Goal: Transaction & Acquisition: Purchase product/service

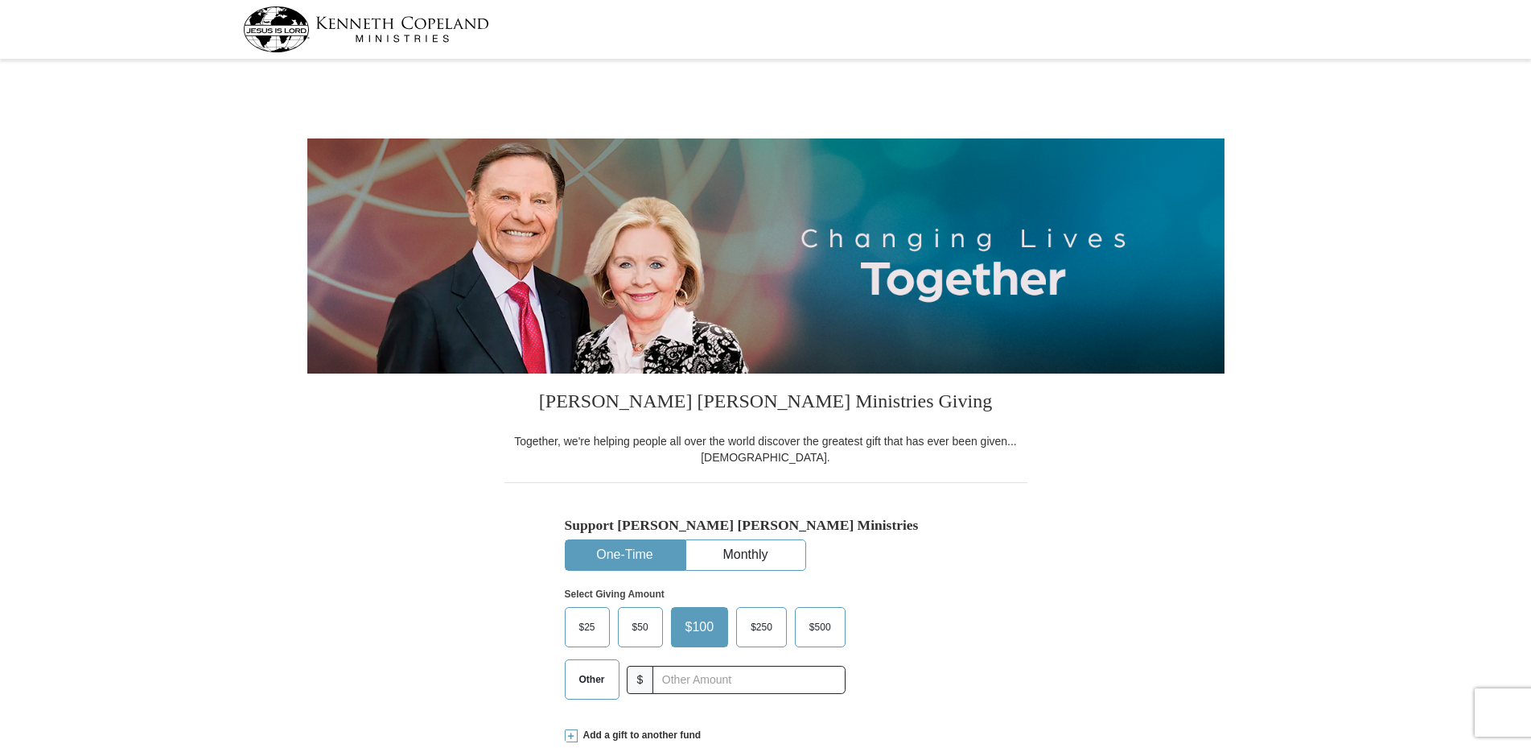
click at [589, 615] on span "$25" at bounding box center [587, 627] width 32 height 24
click at [0, 0] on input "$25" at bounding box center [0, 0] width 0 height 0
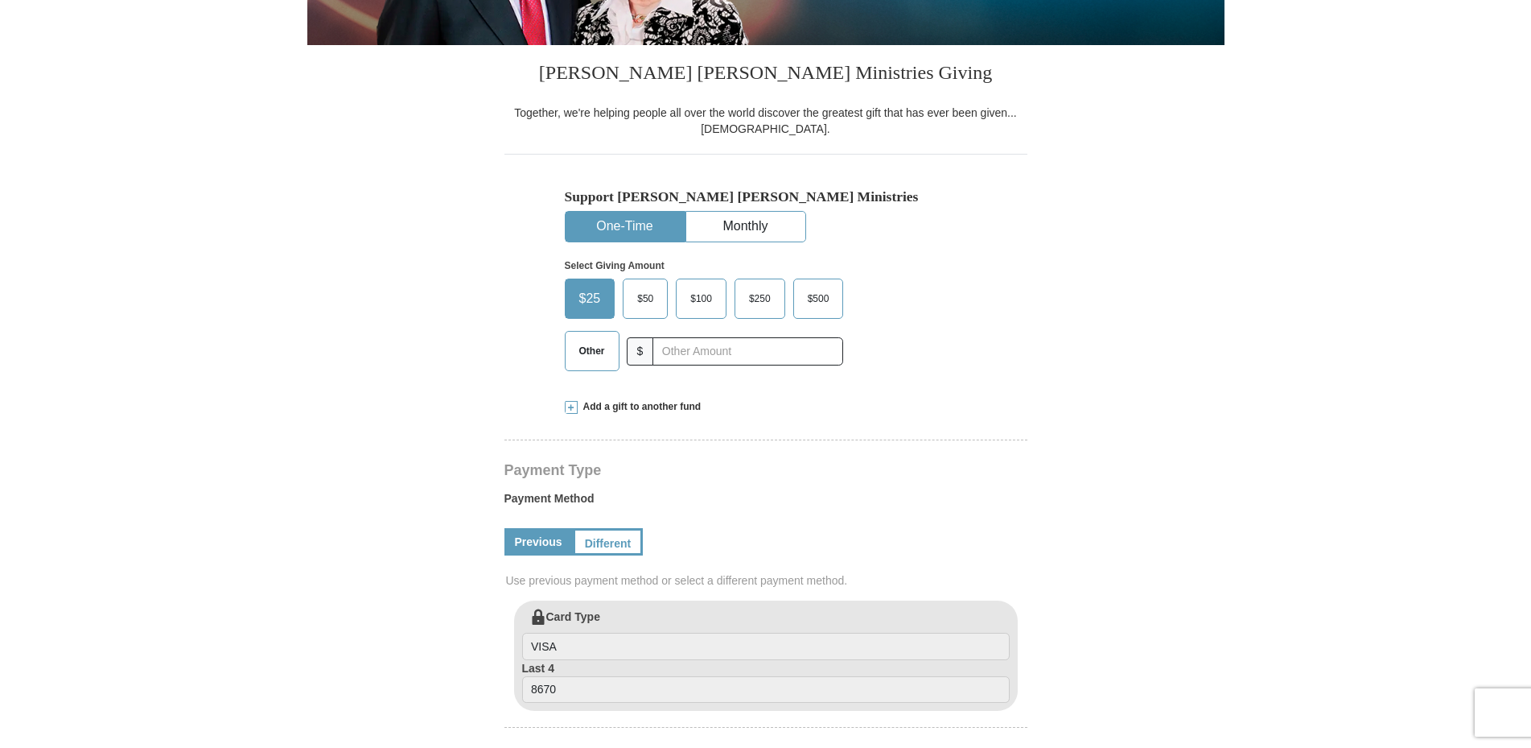
select select "NJ"
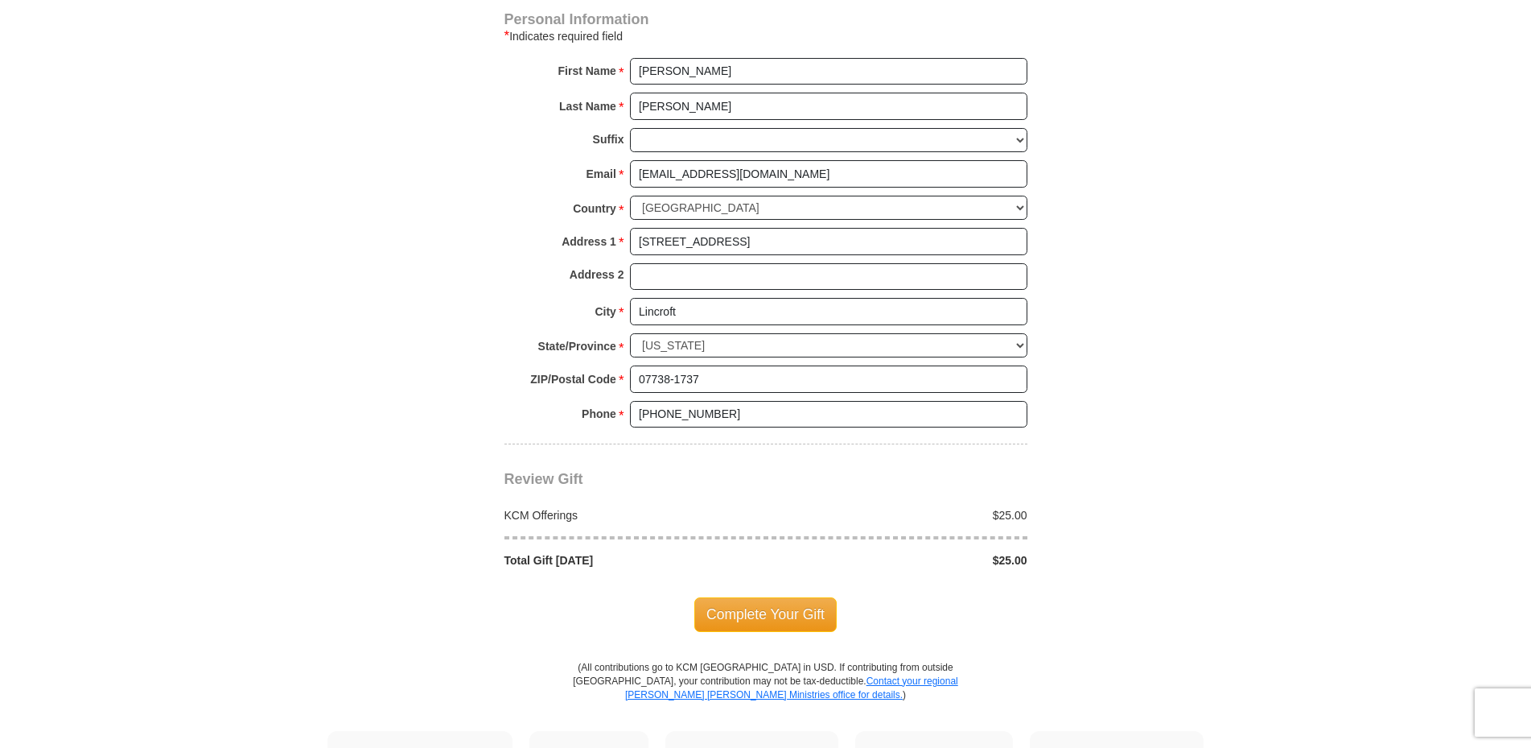
scroll to position [657, 0]
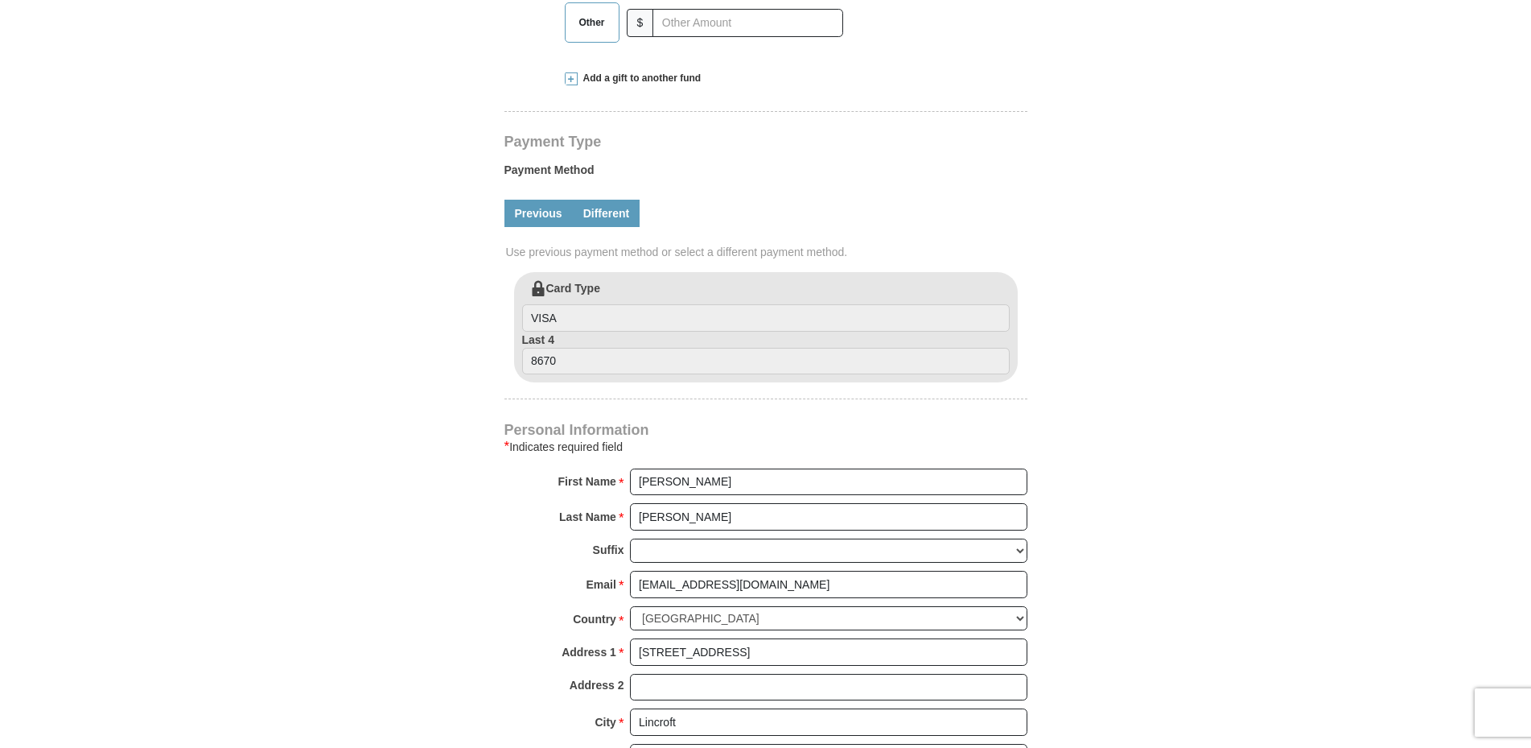
click at [603, 216] on link "Different" at bounding box center [607, 213] width 68 height 27
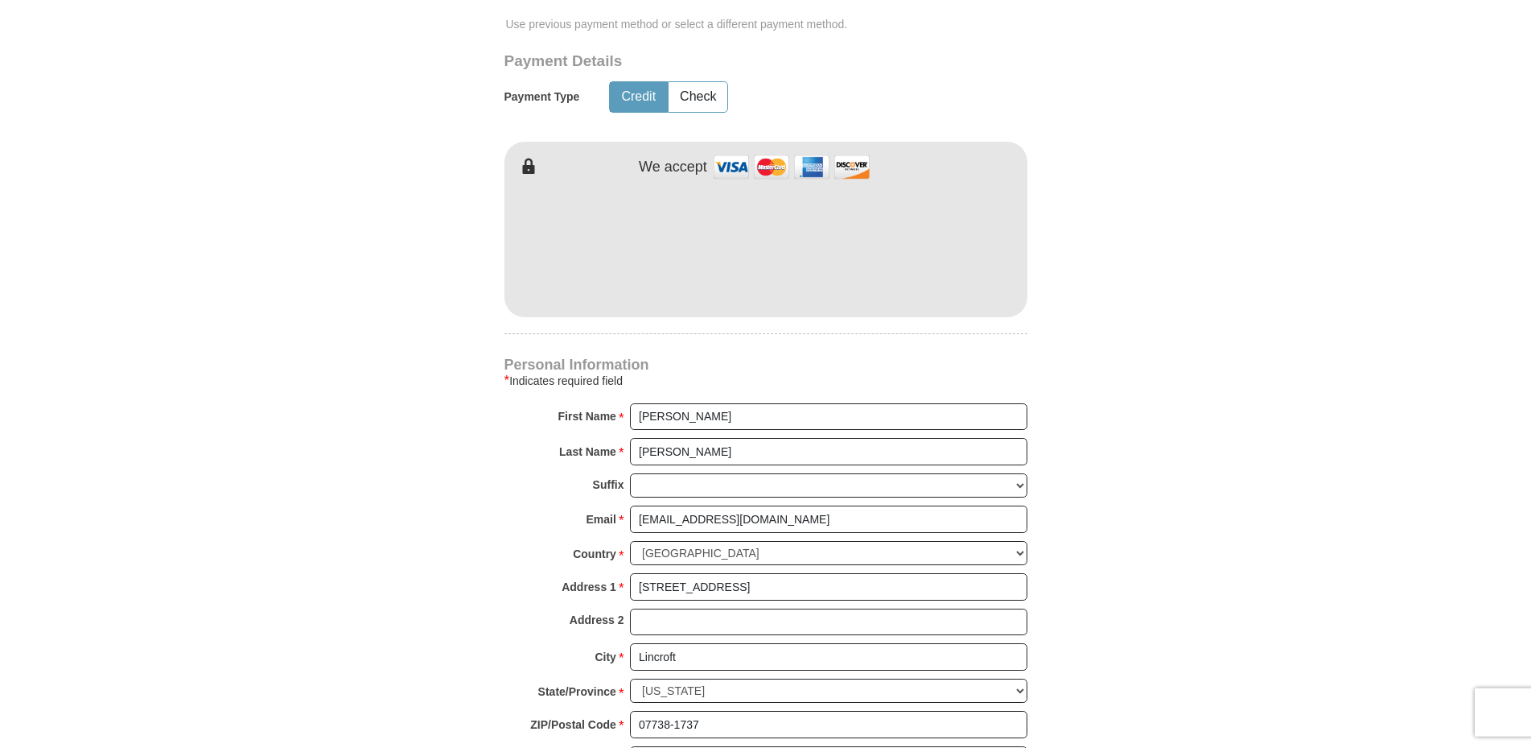
scroll to position [903, 0]
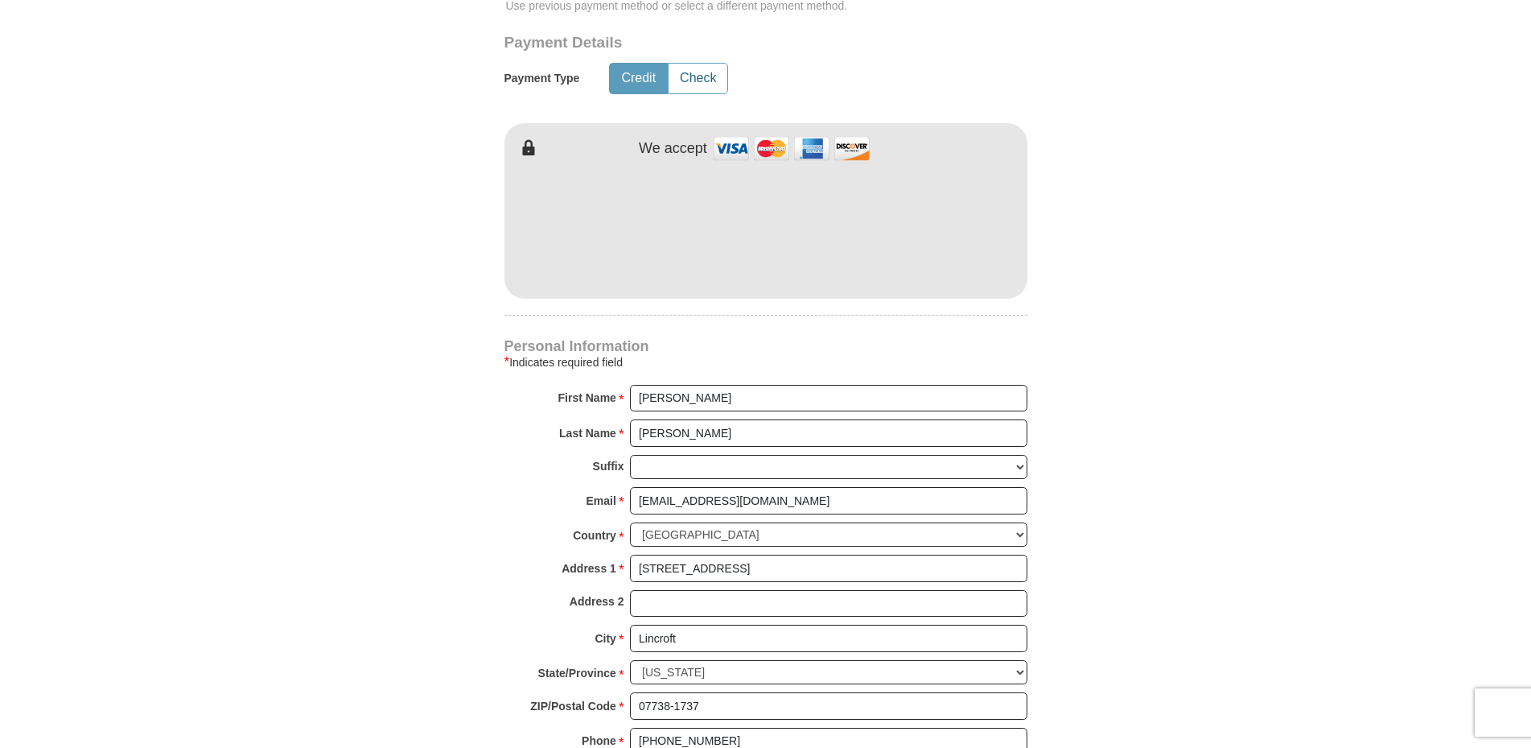
click at [705, 79] on button "Check" at bounding box center [698, 79] width 59 height 30
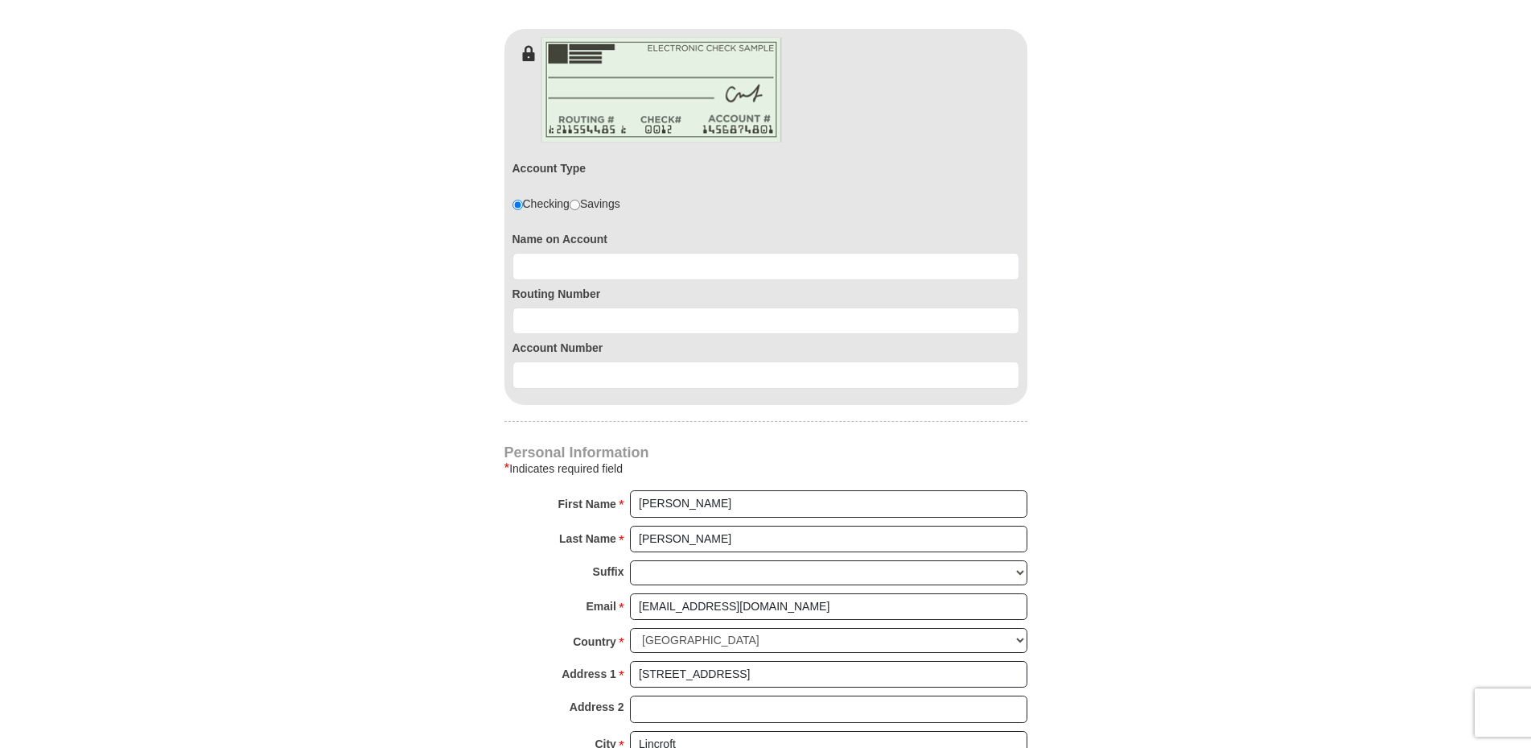
scroll to position [821, 0]
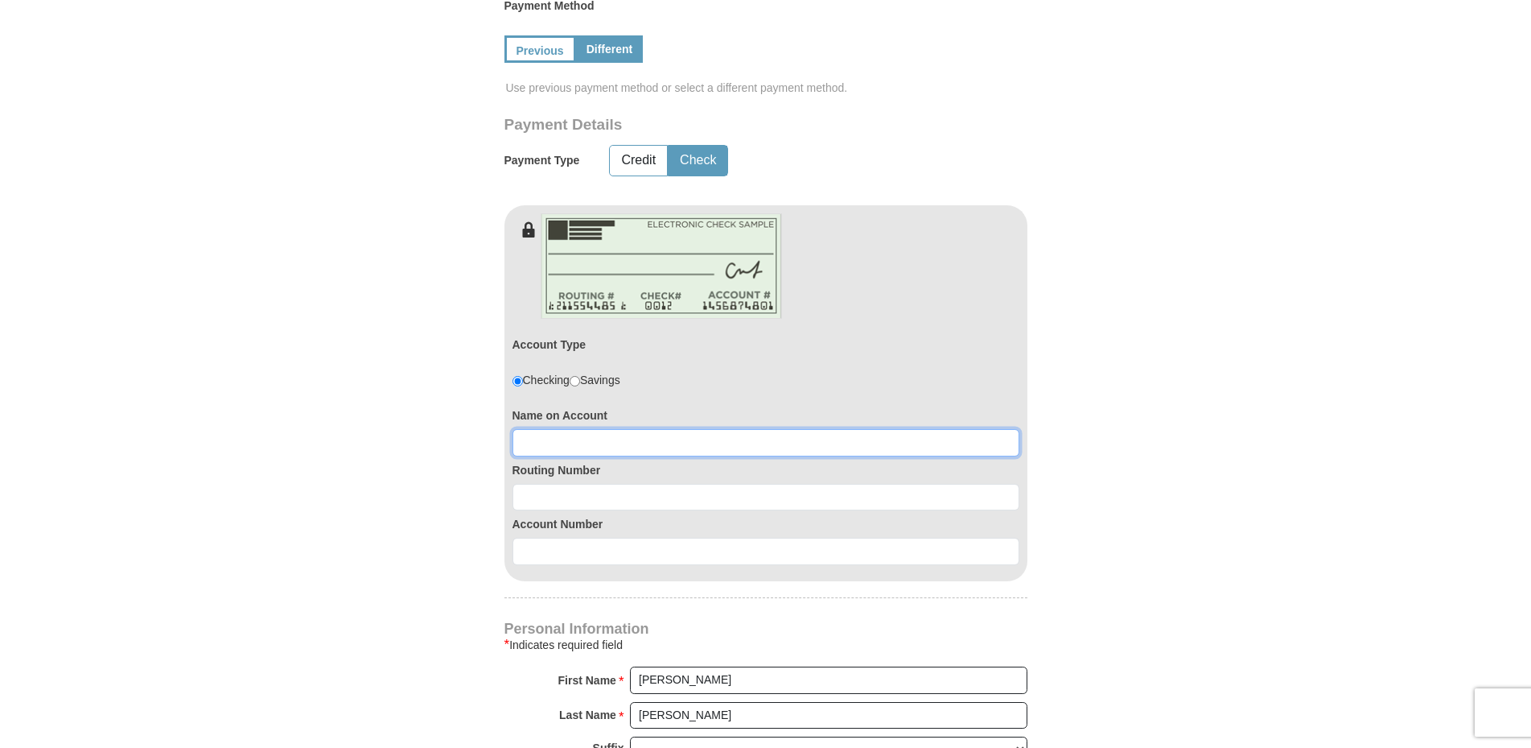
click at [534, 446] on input at bounding box center [766, 442] width 507 height 27
type input "[PERSON_NAME]"
type input "Edison"
type input "088202115"
type input "7325396730"
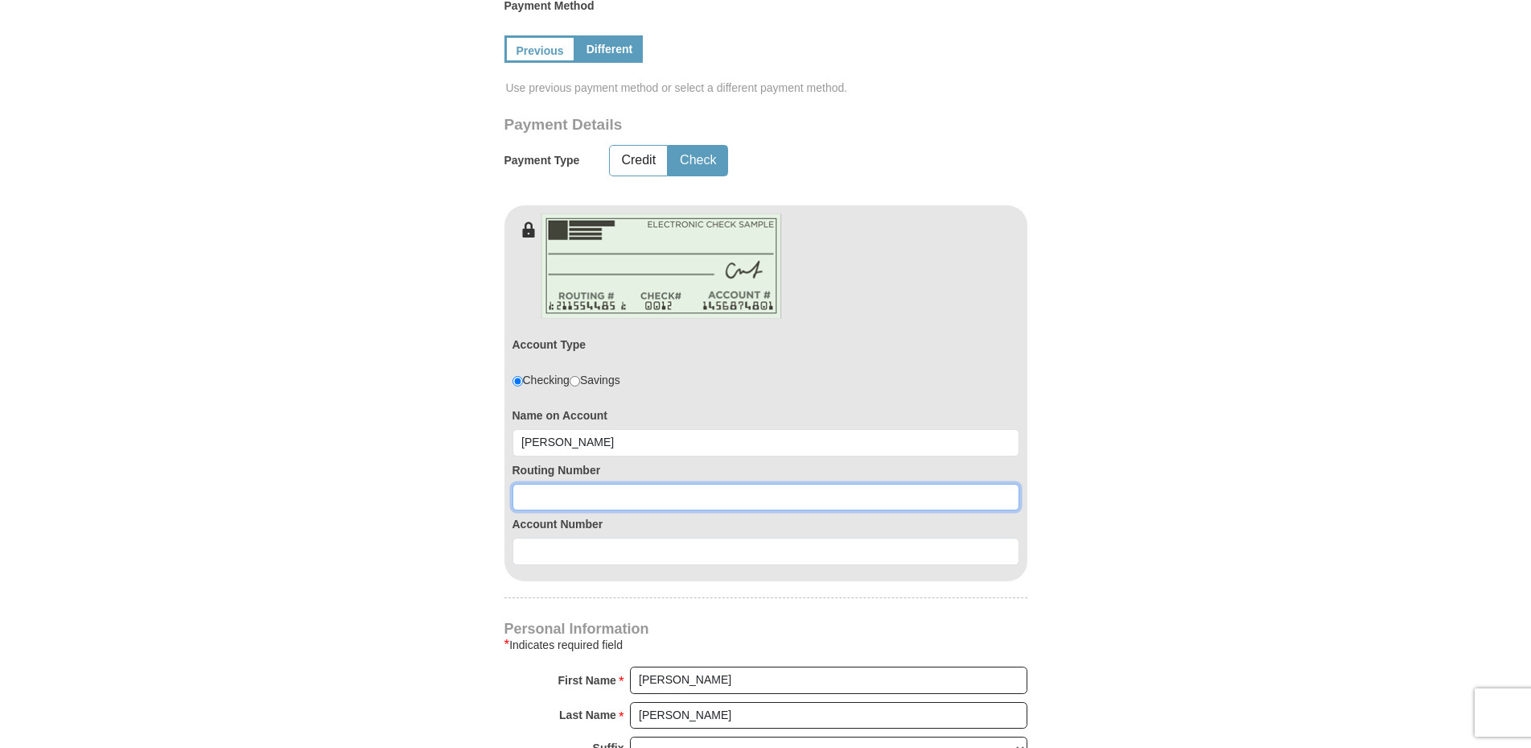
click at [624, 492] on input at bounding box center [766, 497] width 507 height 27
type input "031207607"
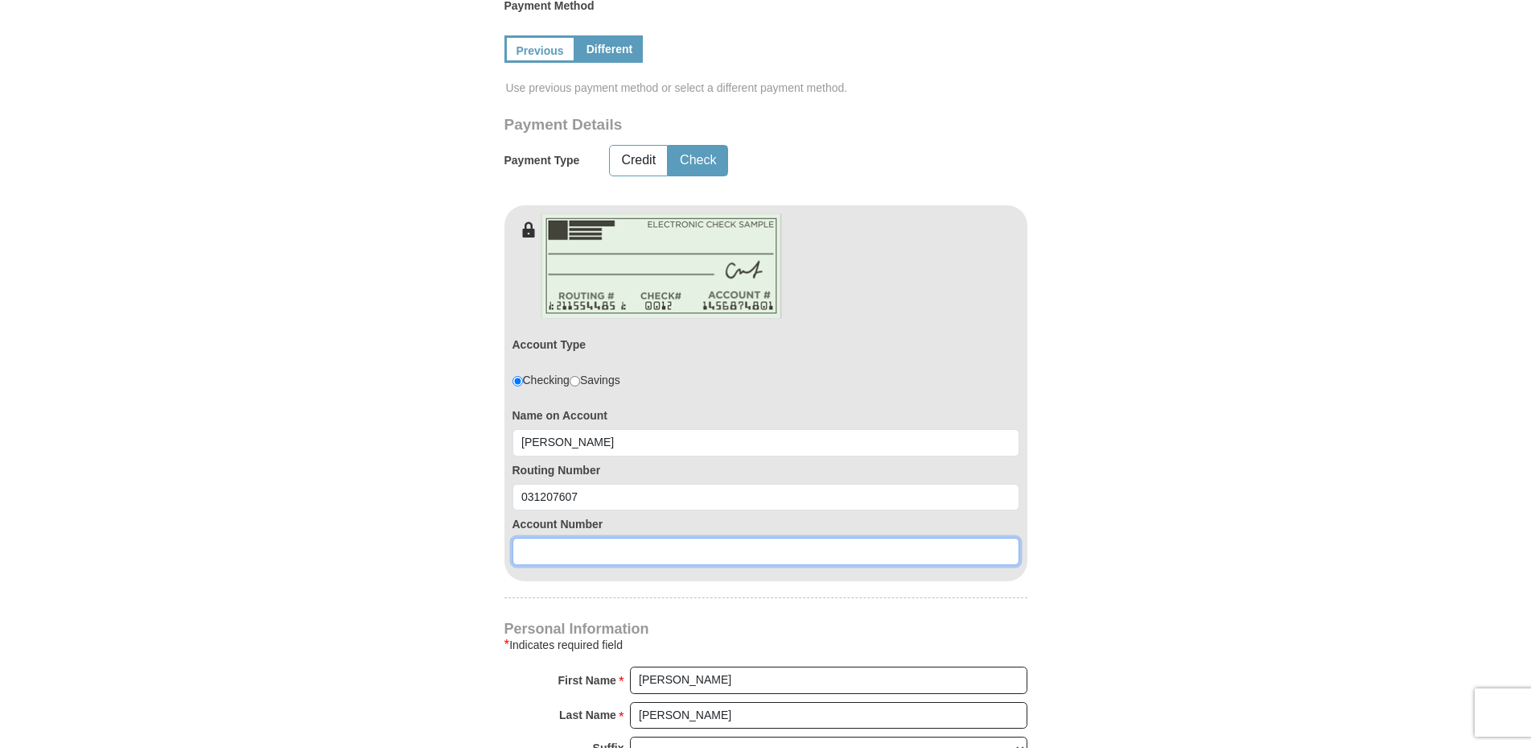
click at [562, 547] on input at bounding box center [766, 551] width 507 height 27
type input "8103641720"
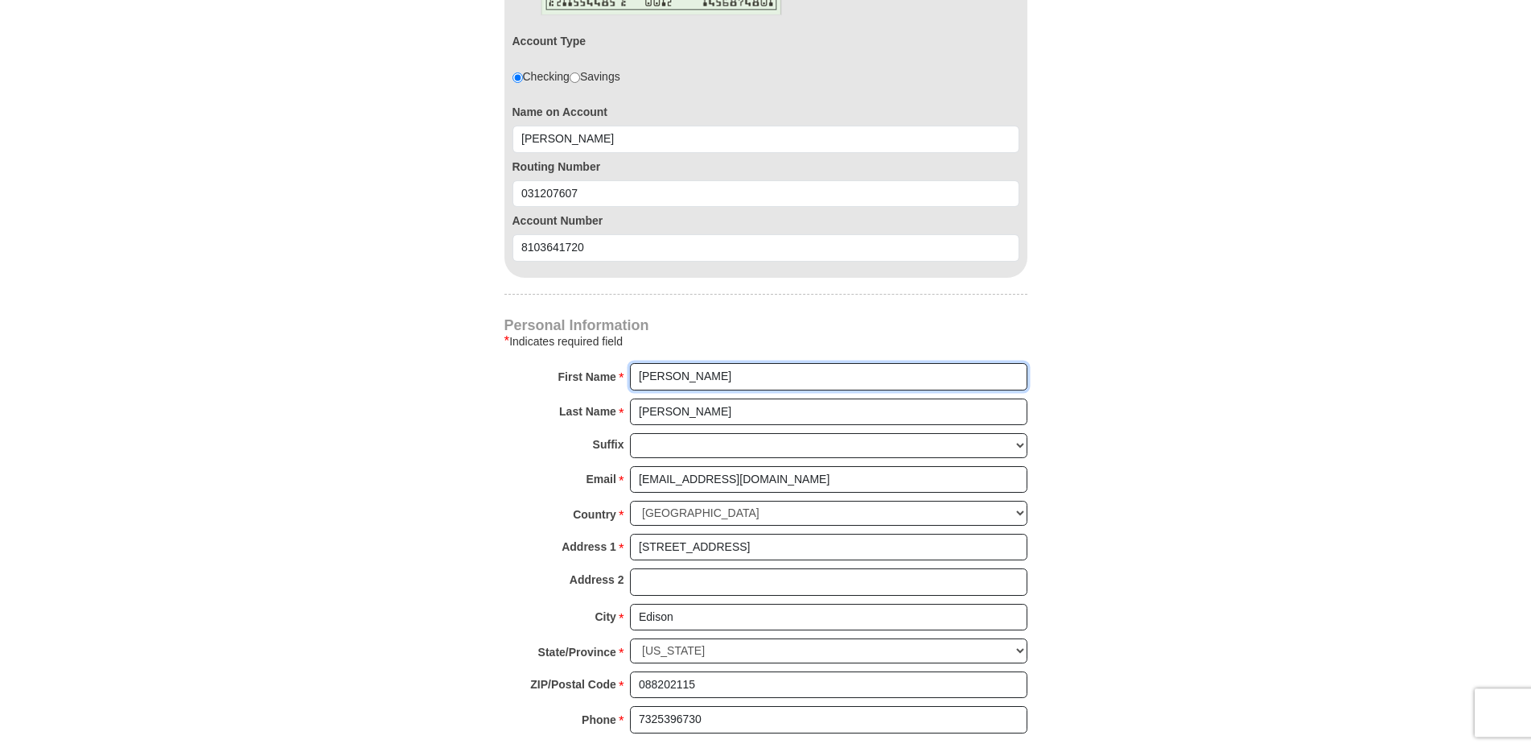
scroll to position [1149, 0]
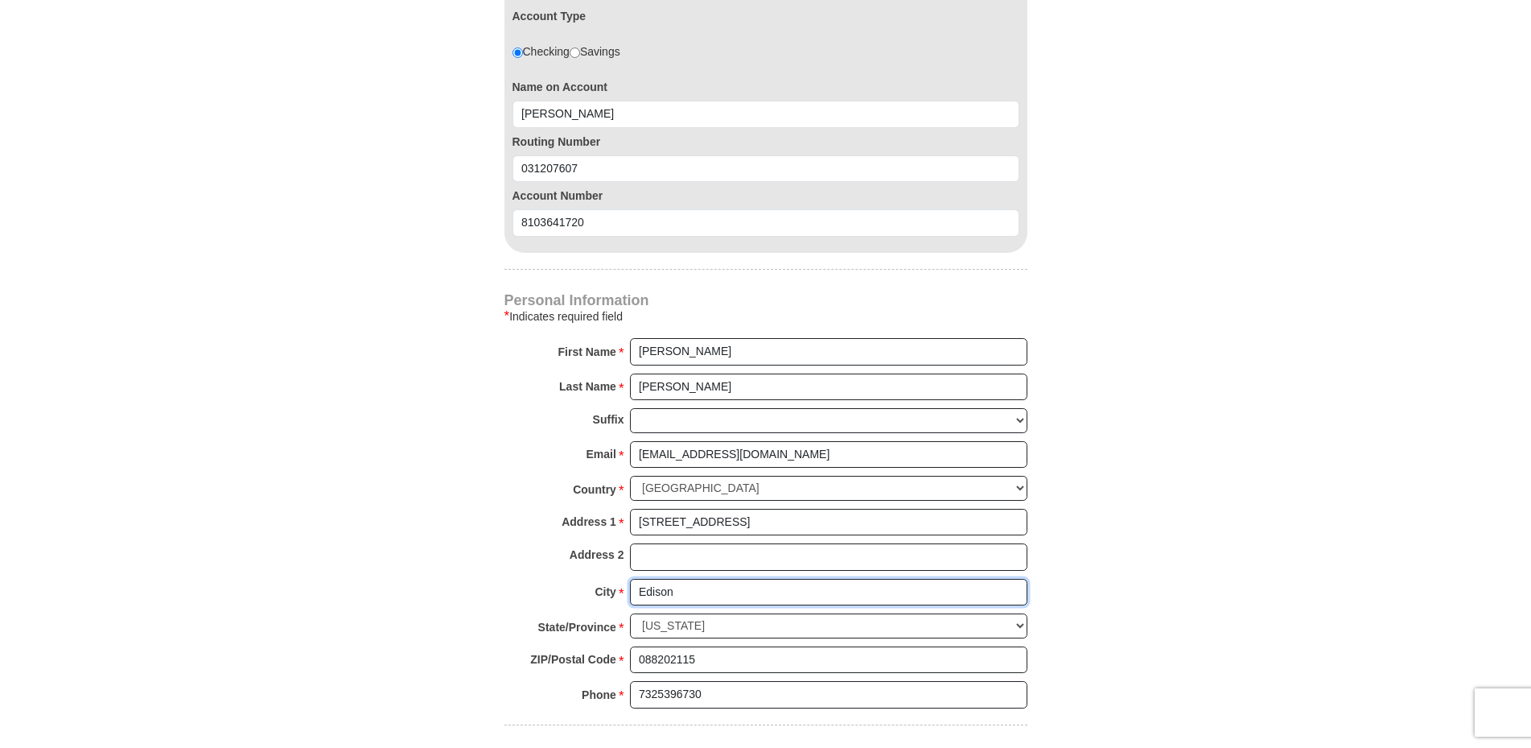
drag, startPoint x: 706, startPoint y: 585, endPoint x: 530, endPoint y: 597, distance: 175.8
click at [630, 597] on input "Edison" at bounding box center [829, 592] width 398 height 27
type input "Lincroft"
type input "07738"
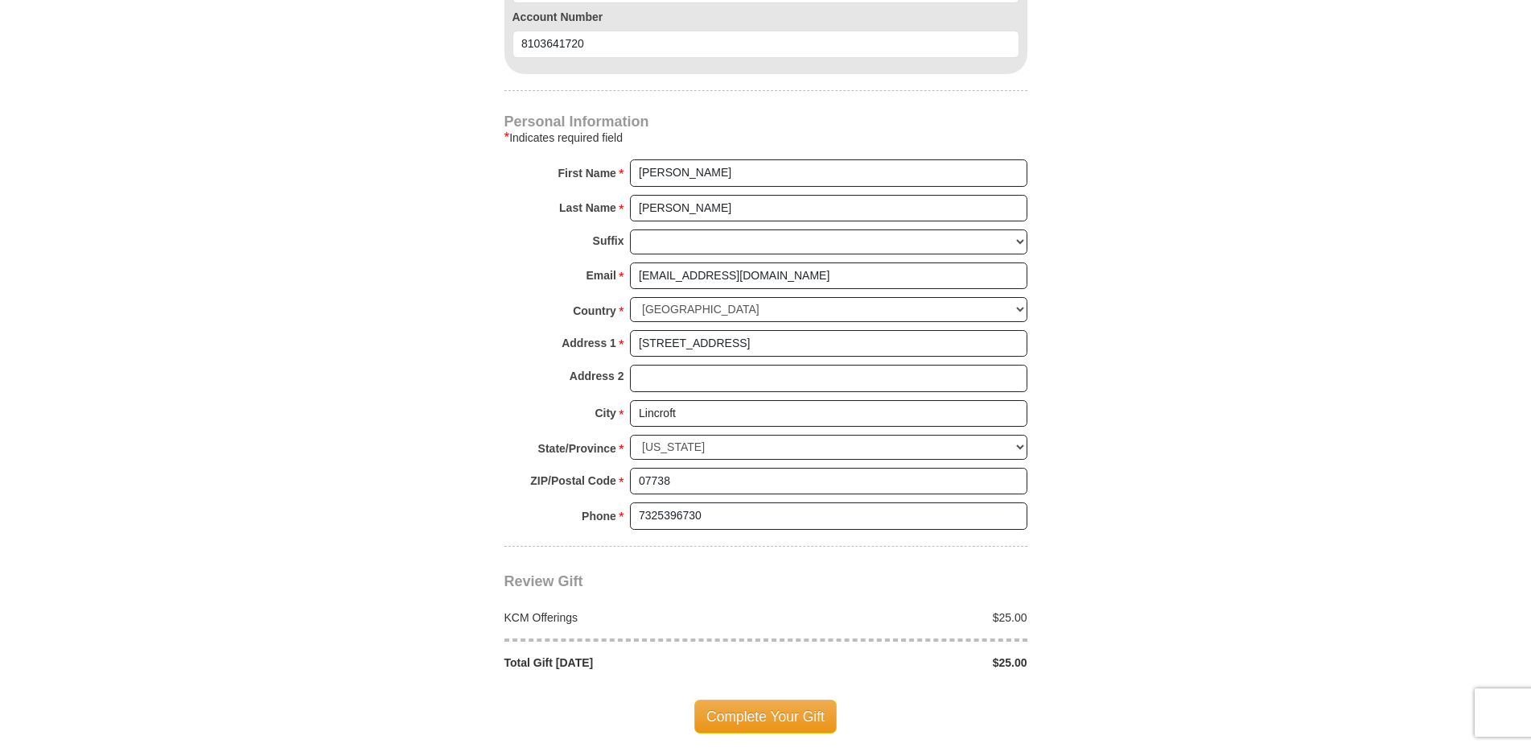
scroll to position [1497, 0]
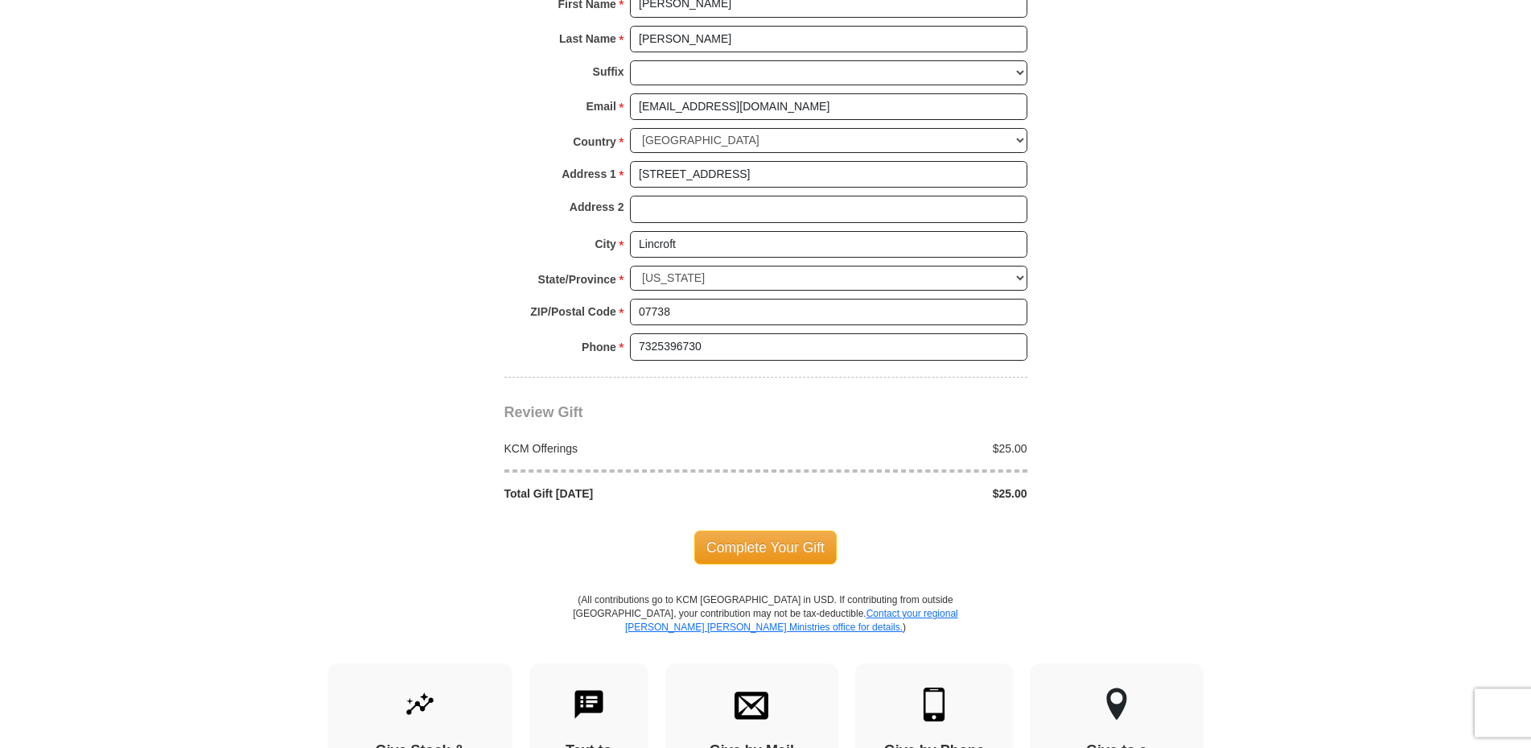
click at [787, 546] on span "Complete Your Gift" at bounding box center [765, 547] width 142 height 34
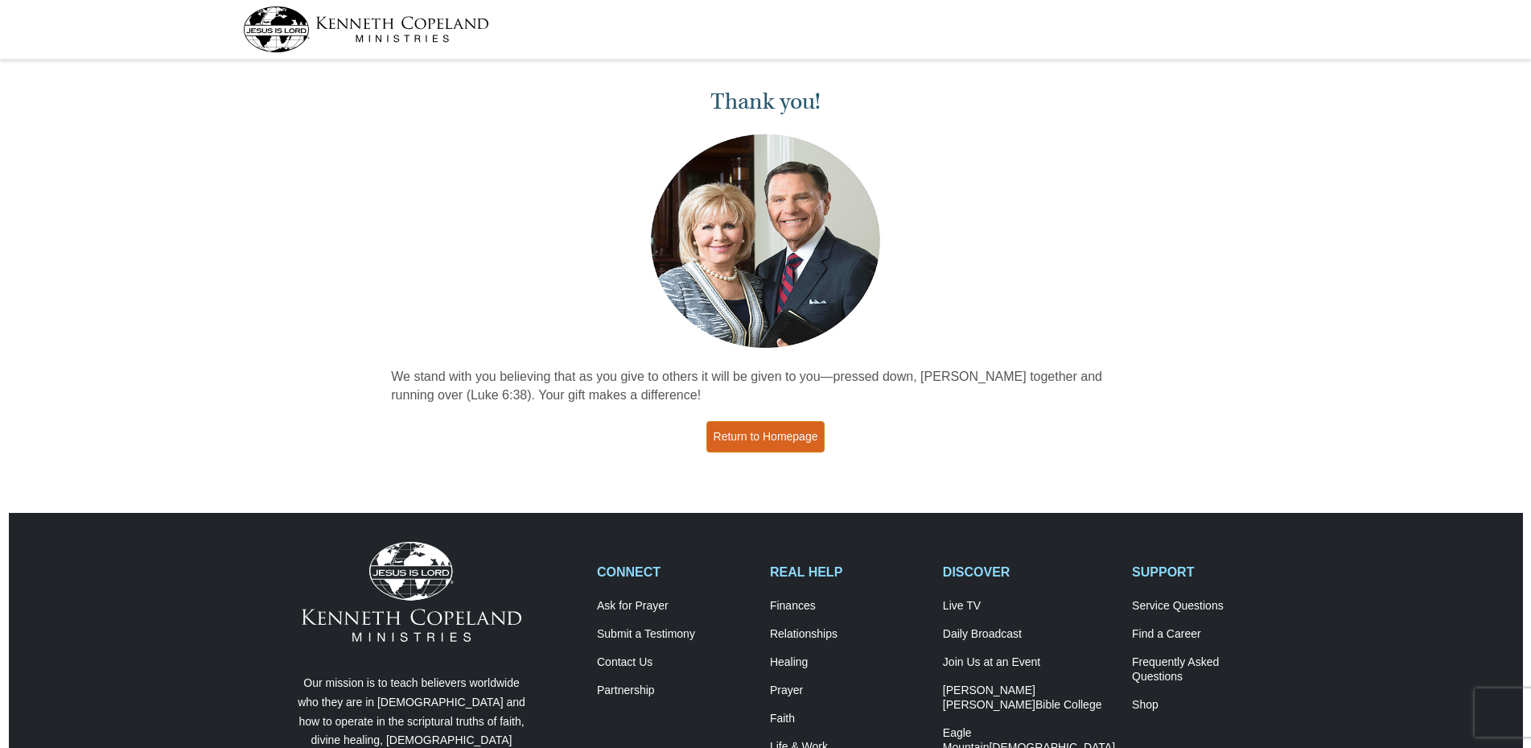
click at [776, 433] on link "Return to Homepage" at bounding box center [766, 436] width 119 height 31
